Goal: Transaction & Acquisition: Download file/media

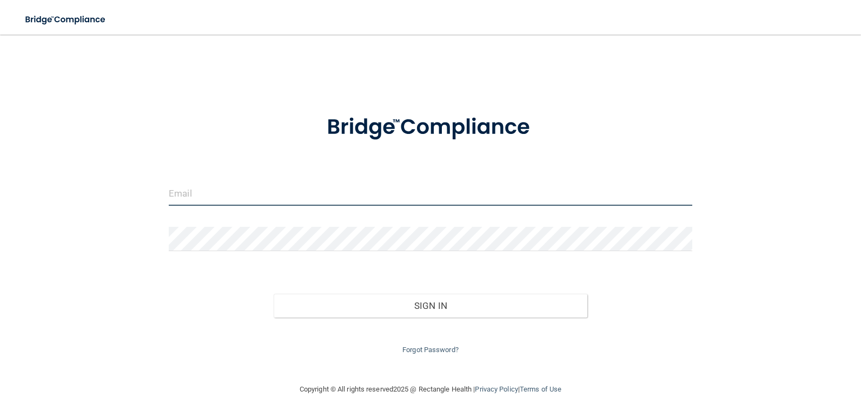
click at [293, 194] on input "email" at bounding box center [430, 194] width 523 height 24
type input "[EMAIL_ADDRESS][DOMAIN_NAME]"
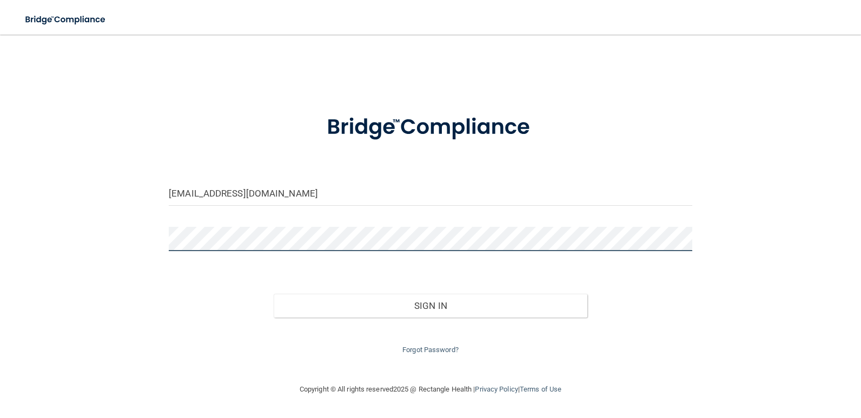
click at [274, 294] on button "Sign In" at bounding box center [431, 306] width 314 height 24
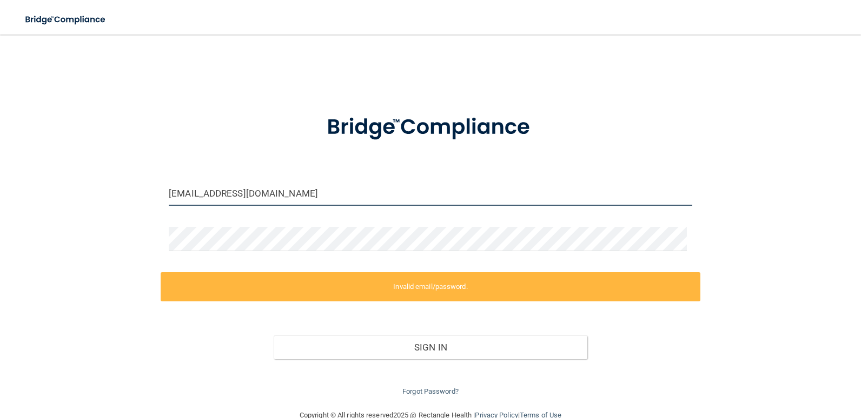
drag, startPoint x: 289, startPoint y: 195, endPoint x: 49, endPoint y: 294, distance: 259.6
click at [56, 291] on div "[EMAIL_ADDRESS][DOMAIN_NAME] Invalid email/password. You don't have permission …" at bounding box center [430, 221] width 817 height 353
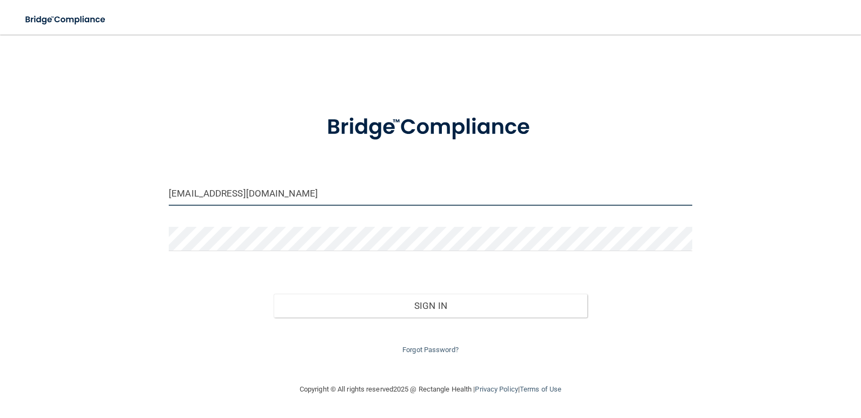
type input "[EMAIL_ADDRESS][DOMAIN_NAME]"
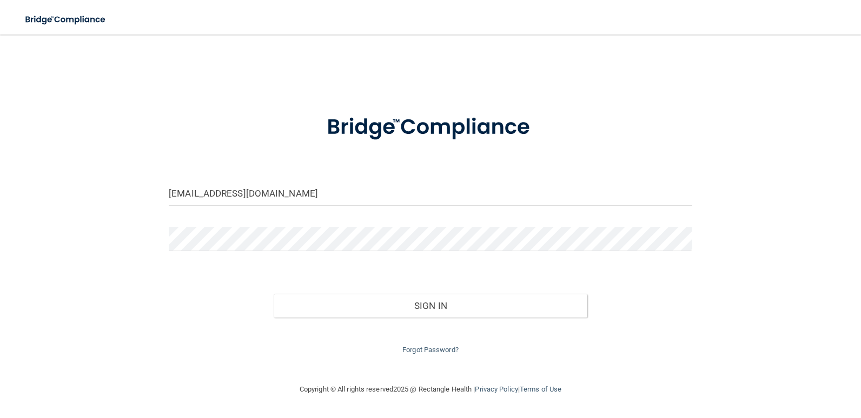
click at [154, 287] on div "[EMAIL_ADDRESS][DOMAIN_NAME] Invalid email/password. You don't have permission …" at bounding box center [430, 208] width 817 height 327
click at [101, 275] on div "[EMAIL_ADDRESS][DOMAIN_NAME] Invalid email/password. You don't have permission …" at bounding box center [430, 208] width 817 height 327
click at [274, 294] on button "Sign In" at bounding box center [431, 306] width 314 height 24
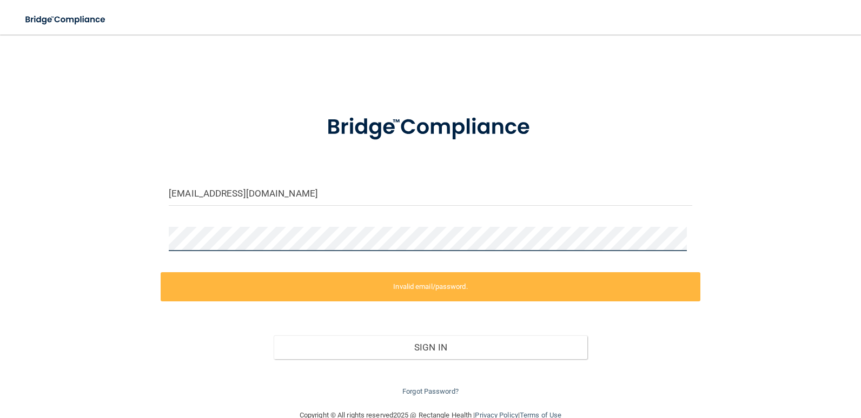
click at [98, 295] on div "[EMAIL_ADDRESS][DOMAIN_NAME] Invalid email/password. You don't have permission …" at bounding box center [430, 221] width 817 height 353
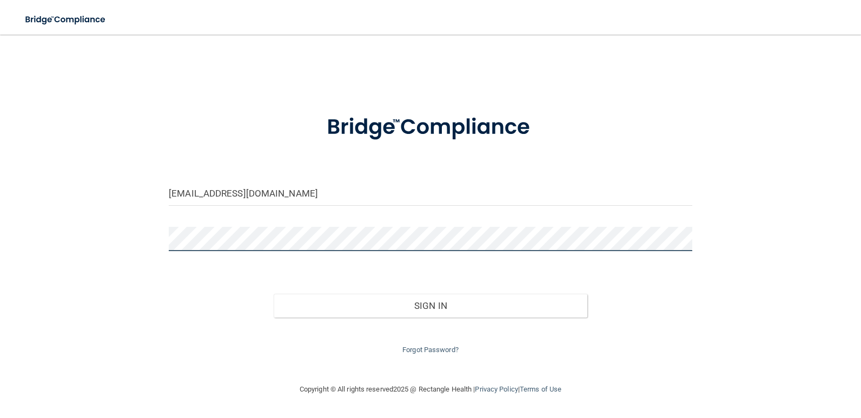
click at [274, 294] on button "Sign In" at bounding box center [431, 306] width 314 height 24
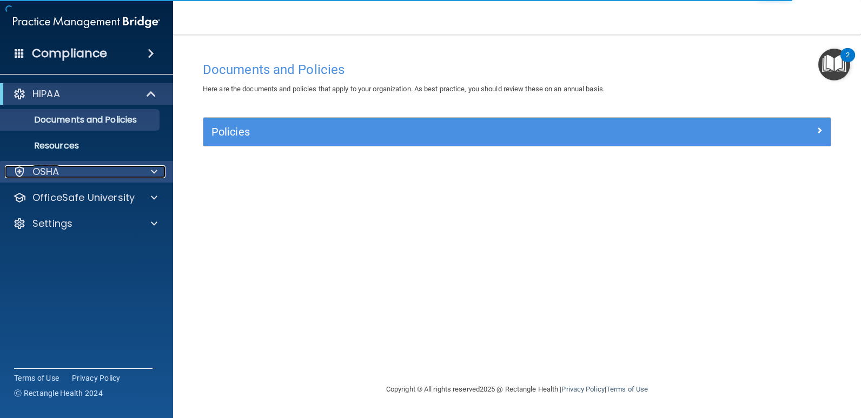
click at [102, 176] on div "OSHA" at bounding box center [72, 171] width 134 height 13
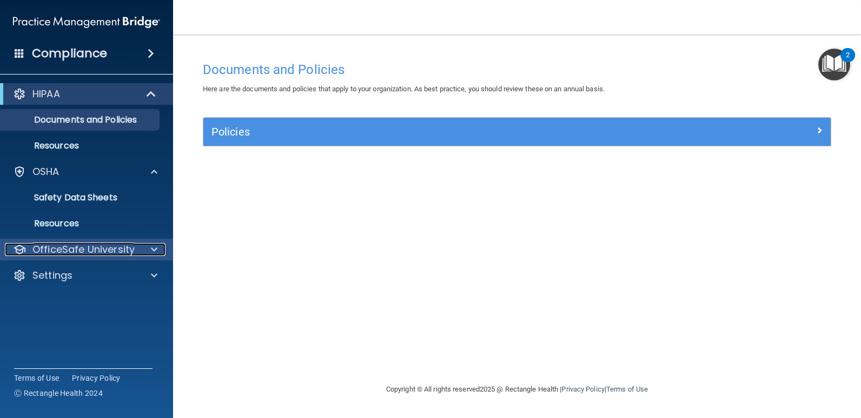
click at [99, 250] on p "OfficeSafe University" at bounding box center [83, 249] width 102 height 13
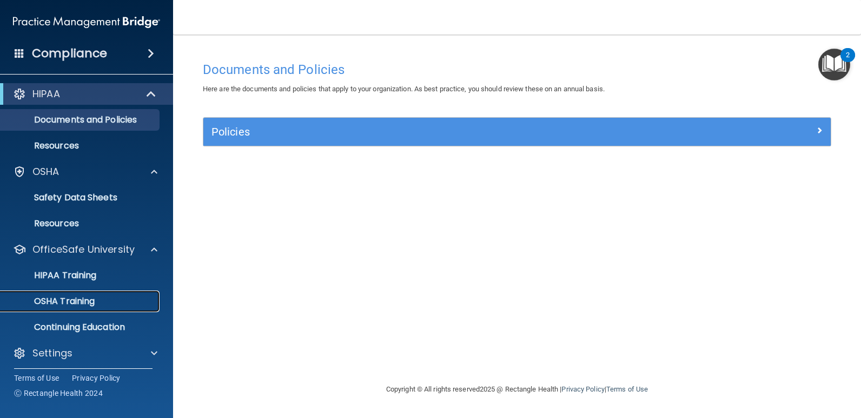
click at [76, 304] on p "OSHA Training" at bounding box center [51, 301] width 88 height 11
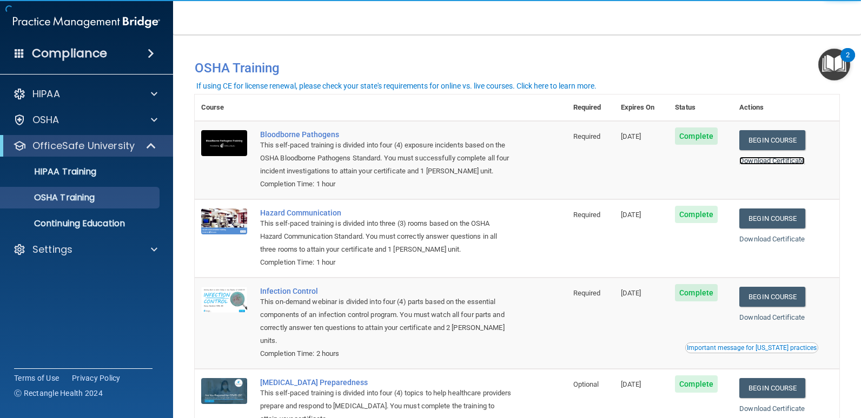
click at [757, 164] on link "Download Certificate" at bounding box center [771, 161] width 65 height 8
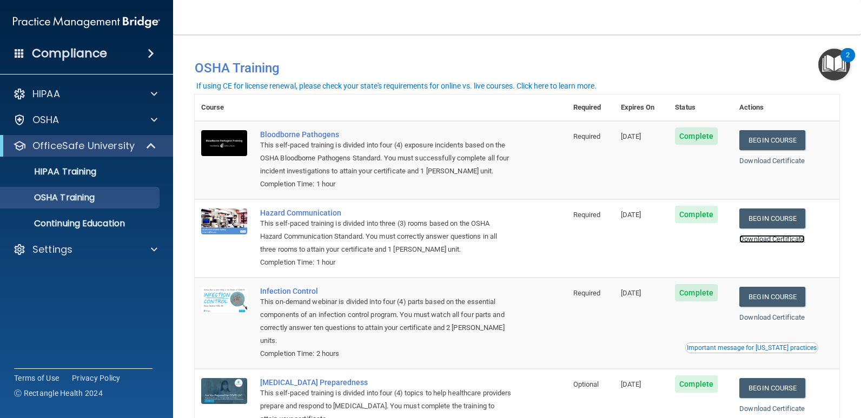
click at [747, 236] on link "Download Certificate" at bounding box center [771, 239] width 65 height 8
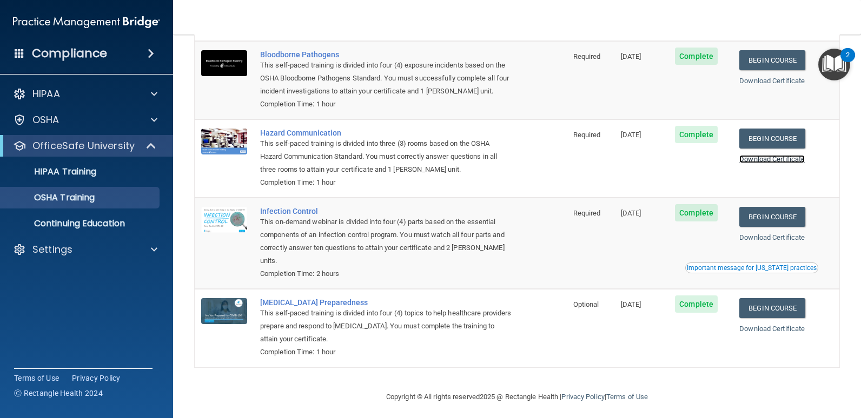
scroll to position [88, 0]
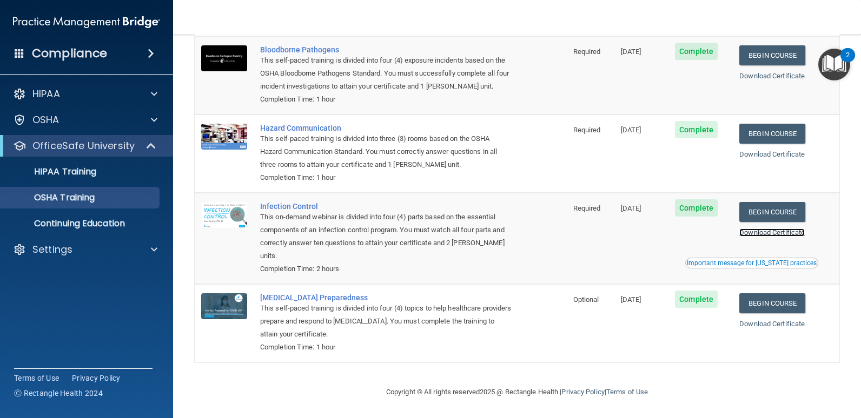
click at [784, 230] on link "Download Certificate" at bounding box center [771, 233] width 65 height 8
click at [758, 327] on link "Download Certificate" at bounding box center [771, 324] width 65 height 8
click at [99, 169] on div "HIPAA Training" at bounding box center [81, 172] width 148 height 11
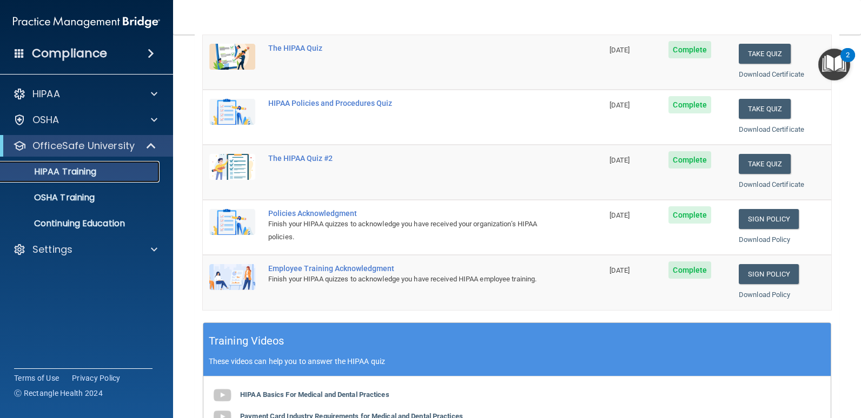
scroll to position [125, 0]
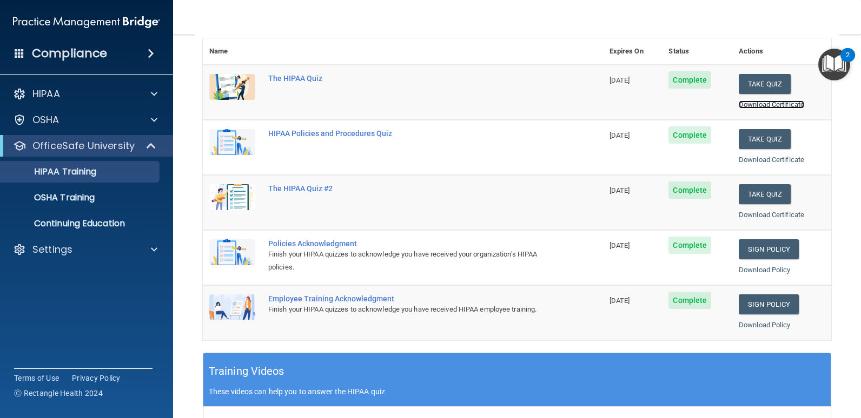
click at [748, 103] on link "Download Certificate" at bounding box center [771, 105] width 65 height 8
click at [744, 162] on link "Download Certificate" at bounding box center [771, 160] width 65 height 8
click at [767, 218] on link "Download Certificate" at bounding box center [771, 215] width 65 height 8
click at [762, 272] on link "Download Policy" at bounding box center [765, 270] width 52 height 8
click at [739, 274] on link "Download Policy" at bounding box center [765, 270] width 52 height 8
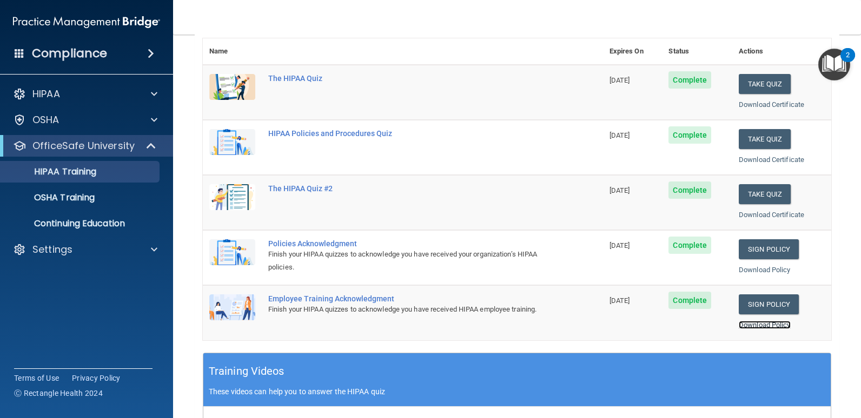
click at [742, 322] on link "Download Policy" at bounding box center [765, 325] width 52 height 8
